Goal: Find specific page/section: Find specific page/section

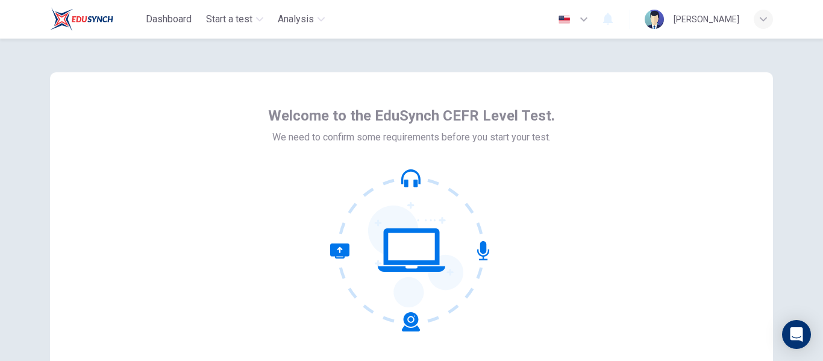
scroll to position [141, 0]
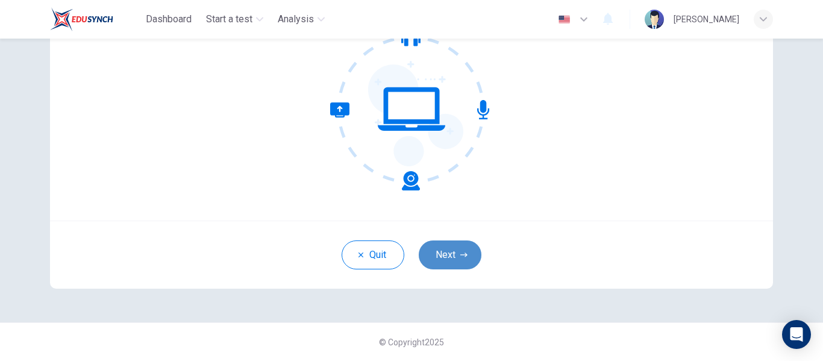
click at [449, 250] on button "Next" at bounding box center [450, 254] width 63 height 29
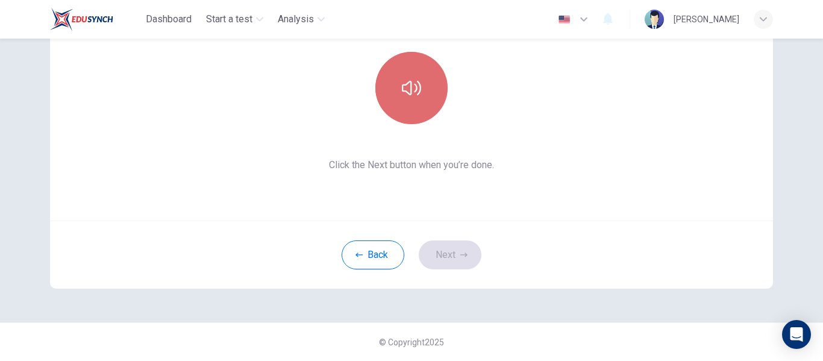
click at [397, 84] on button "button" at bounding box center [411, 88] width 72 height 72
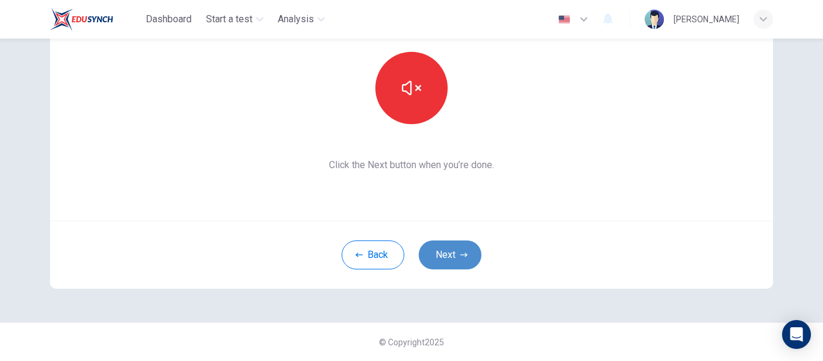
click at [455, 258] on button "Next" at bounding box center [450, 254] width 63 height 29
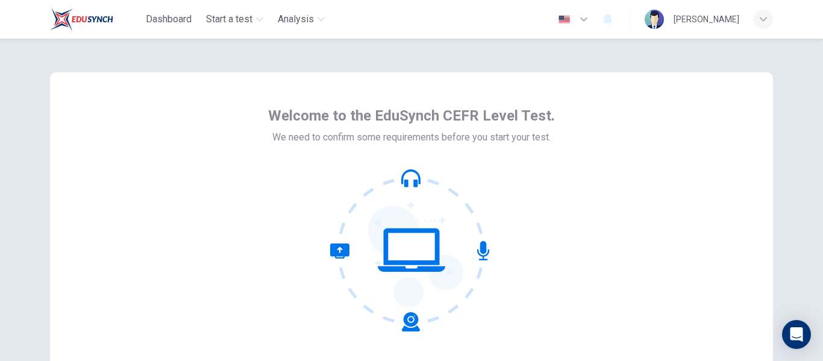
scroll to position [141, 0]
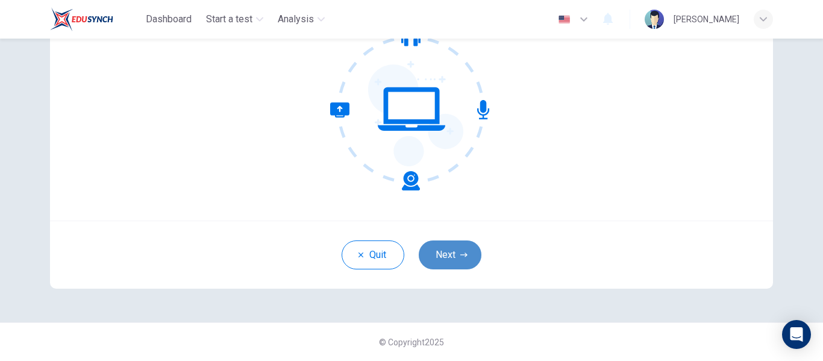
click at [465, 256] on button "Next" at bounding box center [450, 254] width 63 height 29
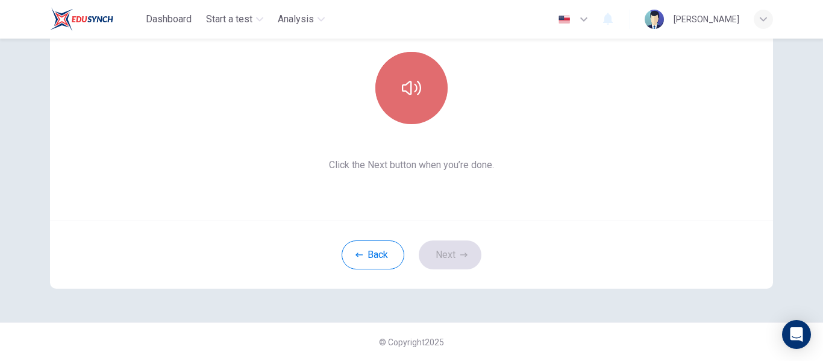
click at [418, 84] on button "button" at bounding box center [411, 88] width 72 height 72
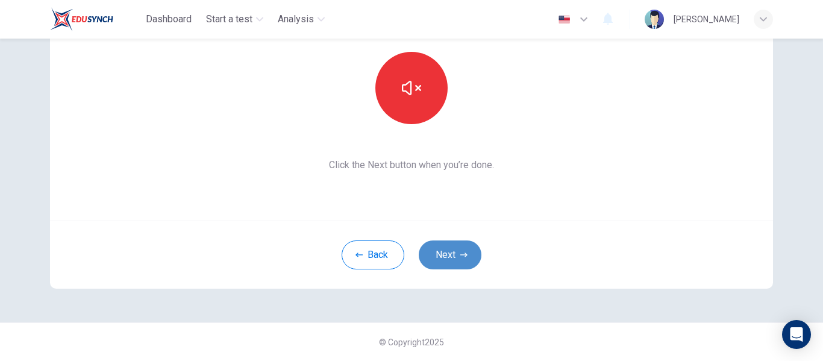
click at [443, 244] on button "Next" at bounding box center [450, 254] width 63 height 29
